Goal: Download file/media: Obtain a digital file from the website

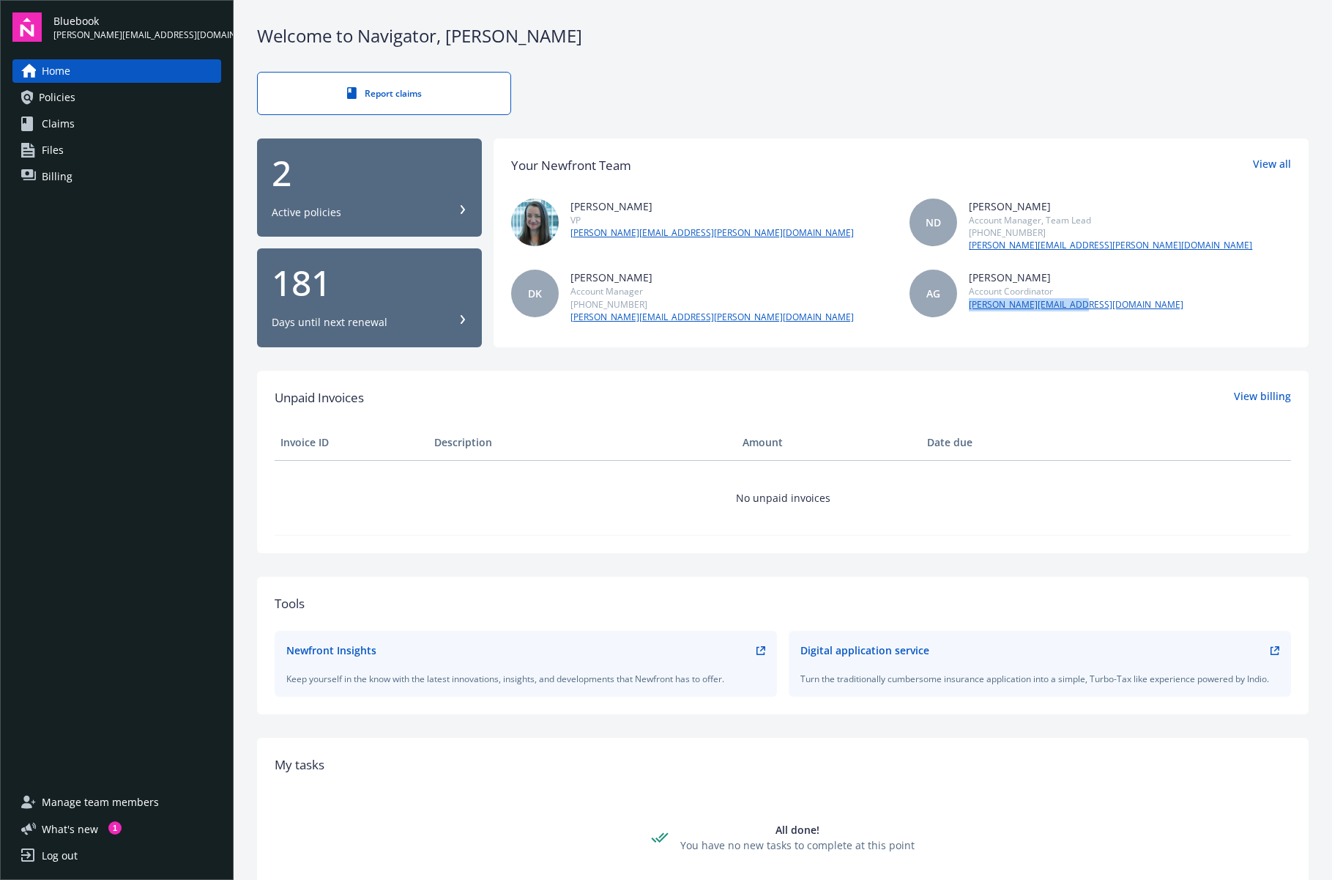
click at [170, 95] on link "Policies" at bounding box center [116, 97] width 209 height 23
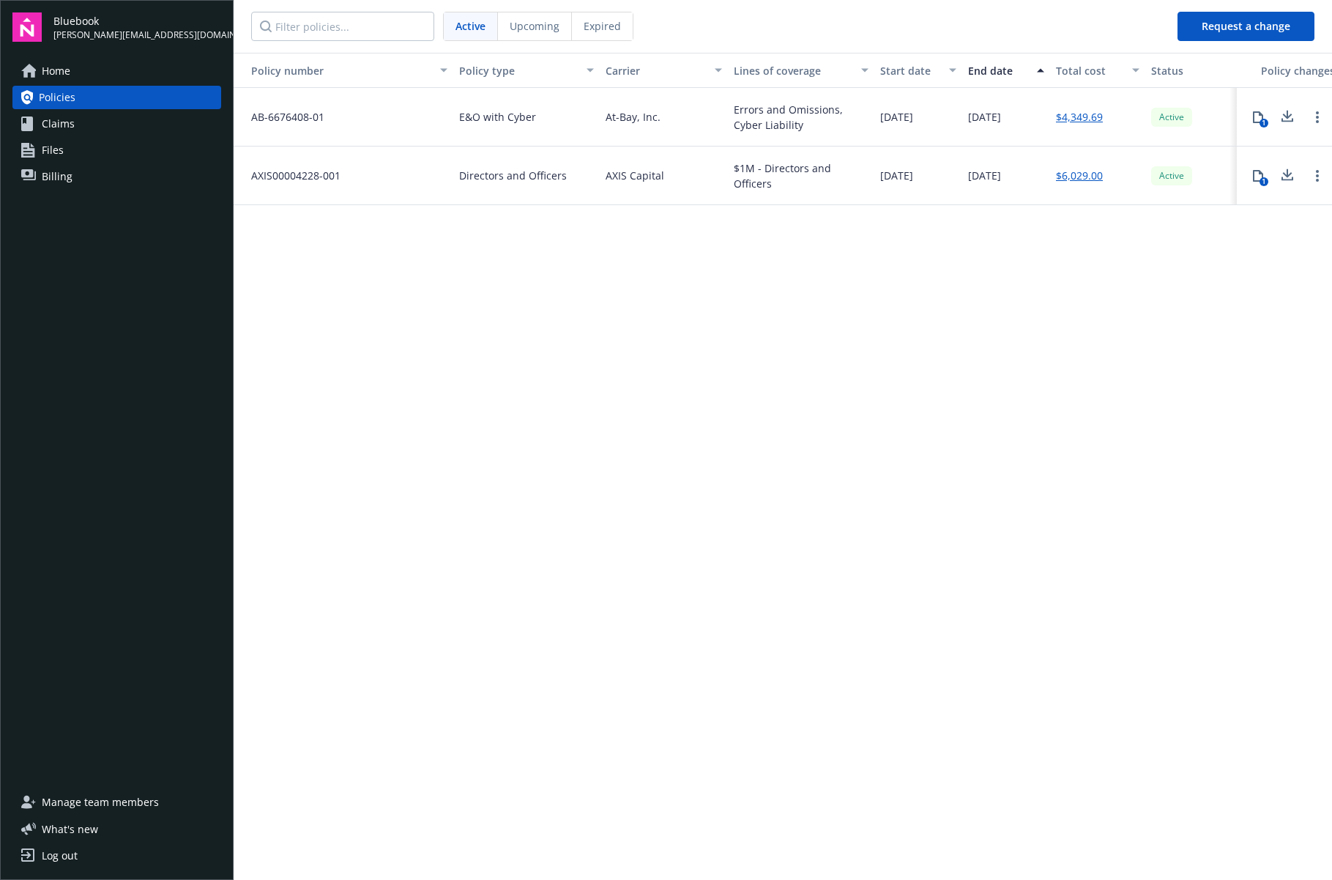
click at [738, 119] on div "Errors and Omissions, Cyber Liability" at bounding box center [801, 117] width 135 height 31
click at [469, 120] on span "E&O with Cyber" at bounding box center [497, 116] width 77 height 15
click at [1249, 120] on button "1" at bounding box center [1257, 117] width 29 height 29
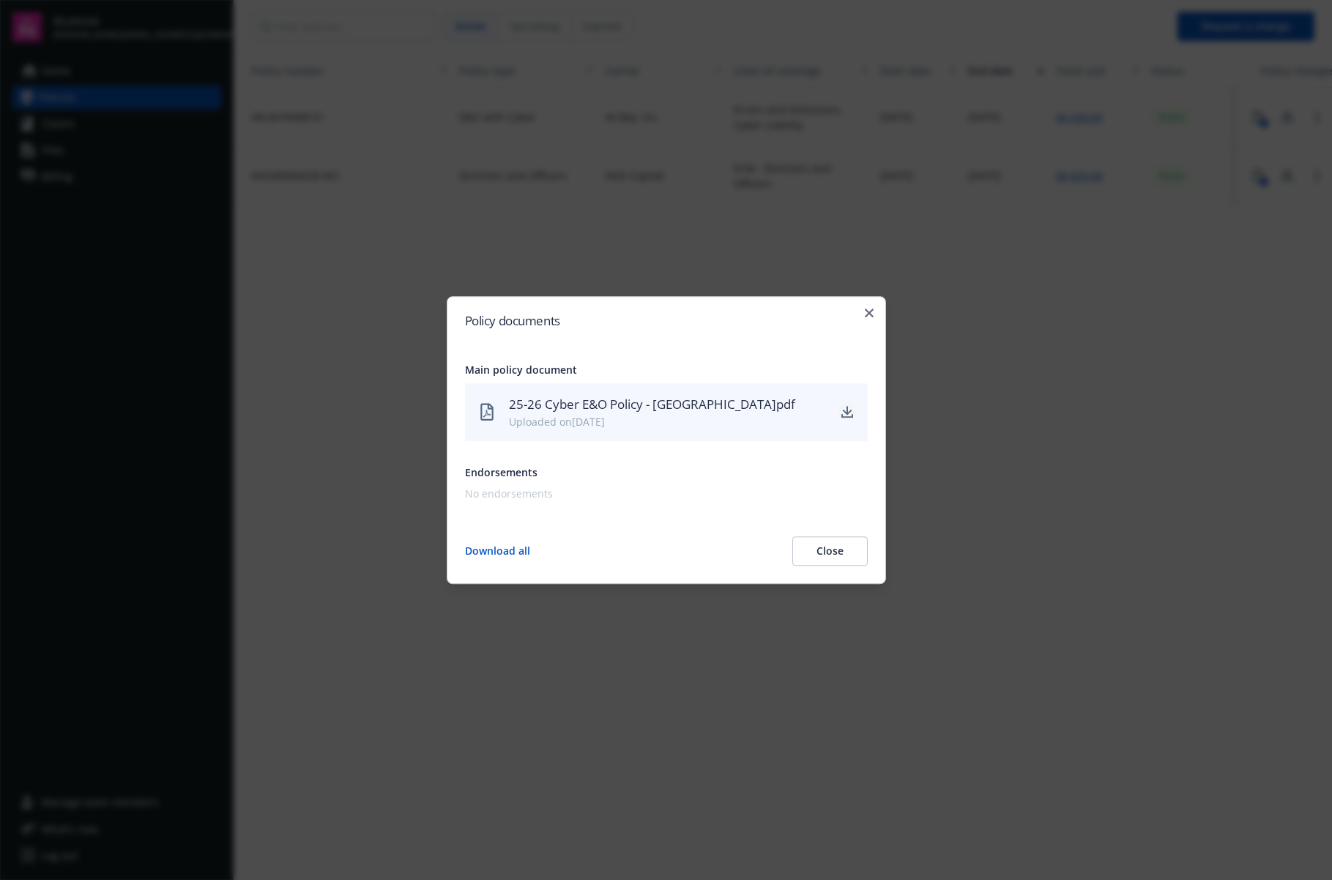
click at [851, 414] on icon "download" at bounding box center [847, 412] width 12 height 12
